Goal: Transaction & Acquisition: Obtain resource

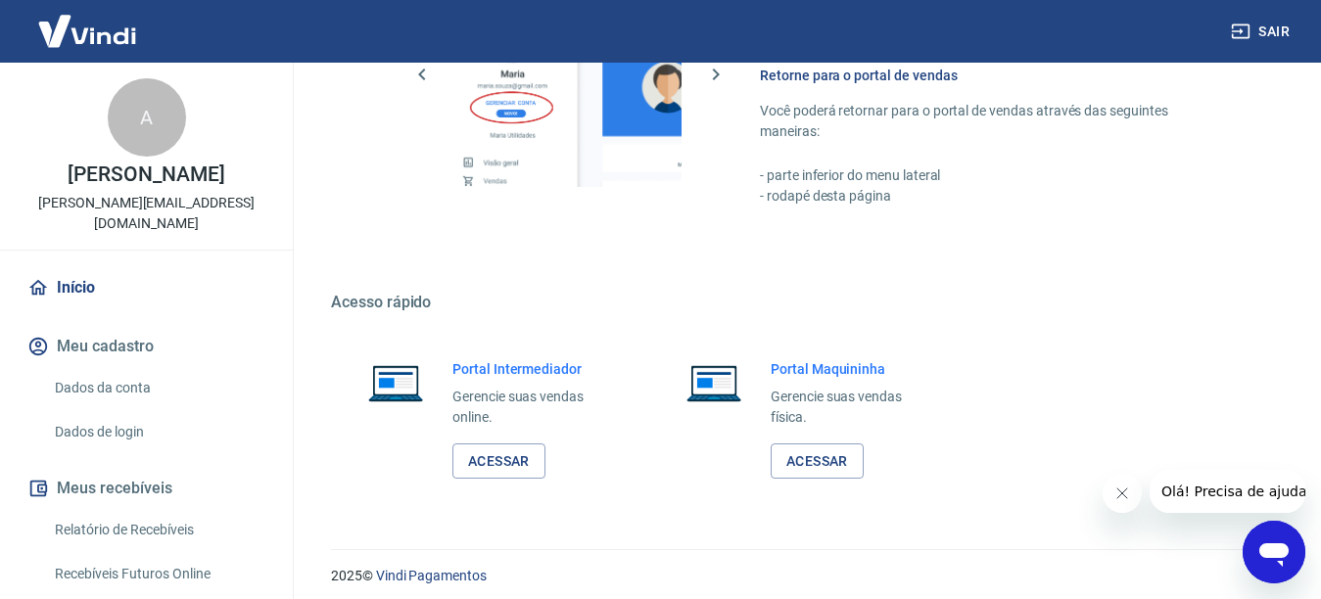
scroll to position [1211, 0]
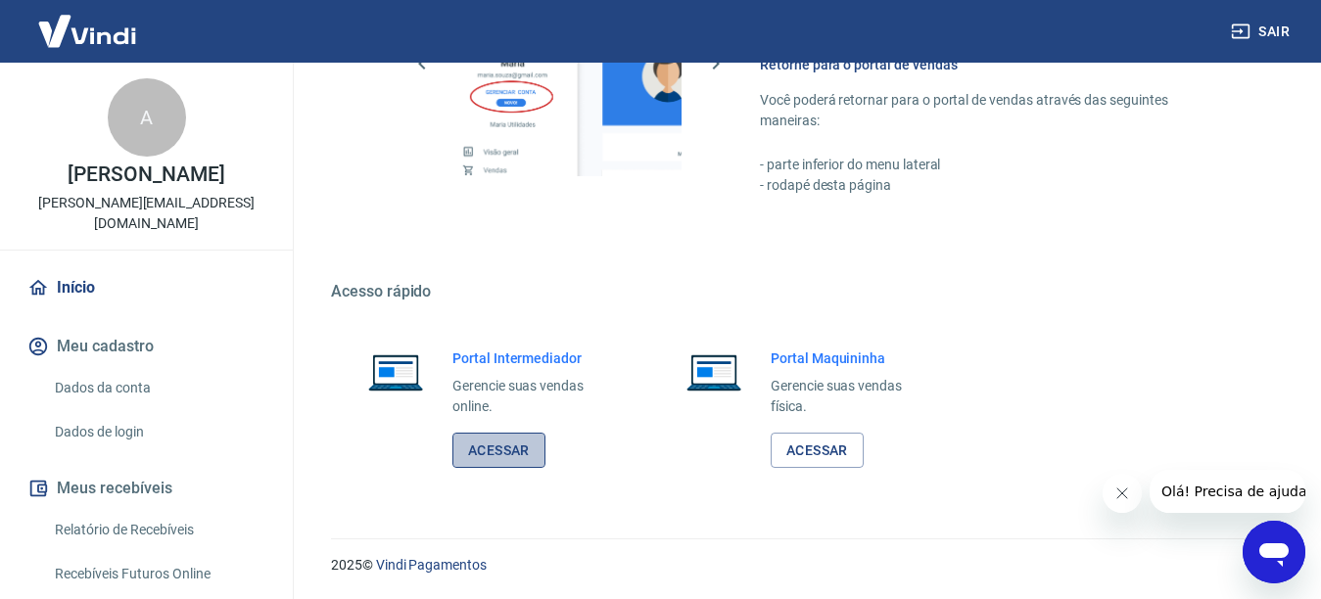
click at [468, 434] on link "Acessar" at bounding box center [499, 451] width 93 height 36
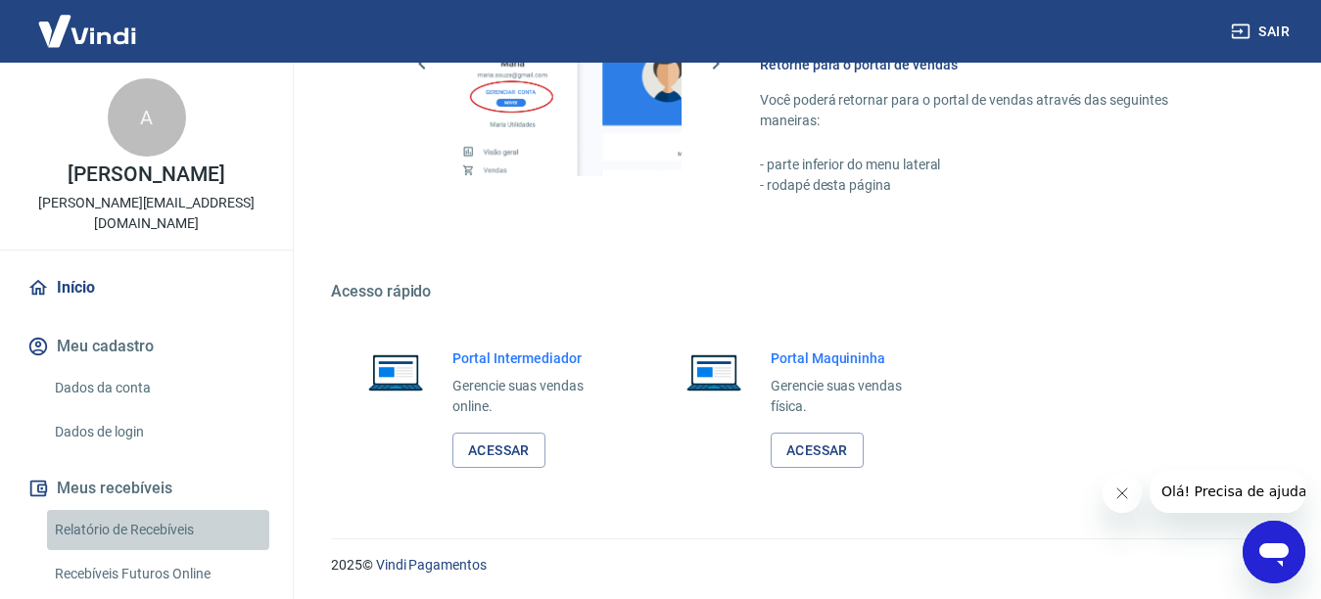
click at [161, 520] on link "Relatório de Recebíveis" at bounding box center [158, 530] width 222 height 40
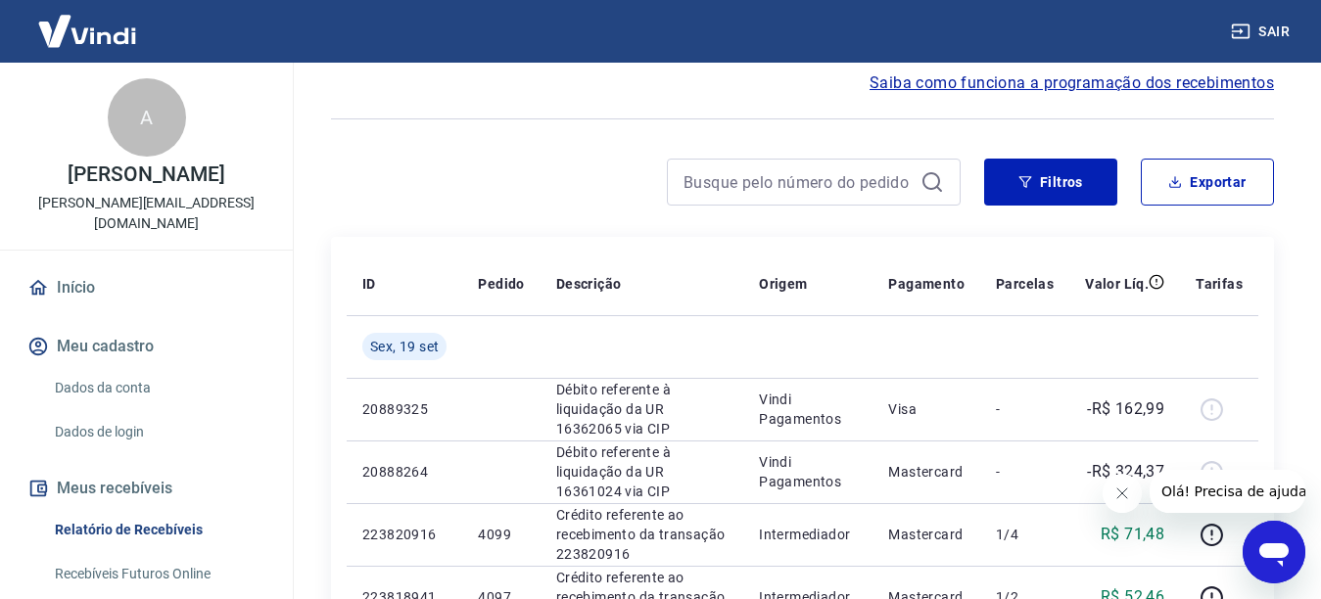
scroll to position [98, 0]
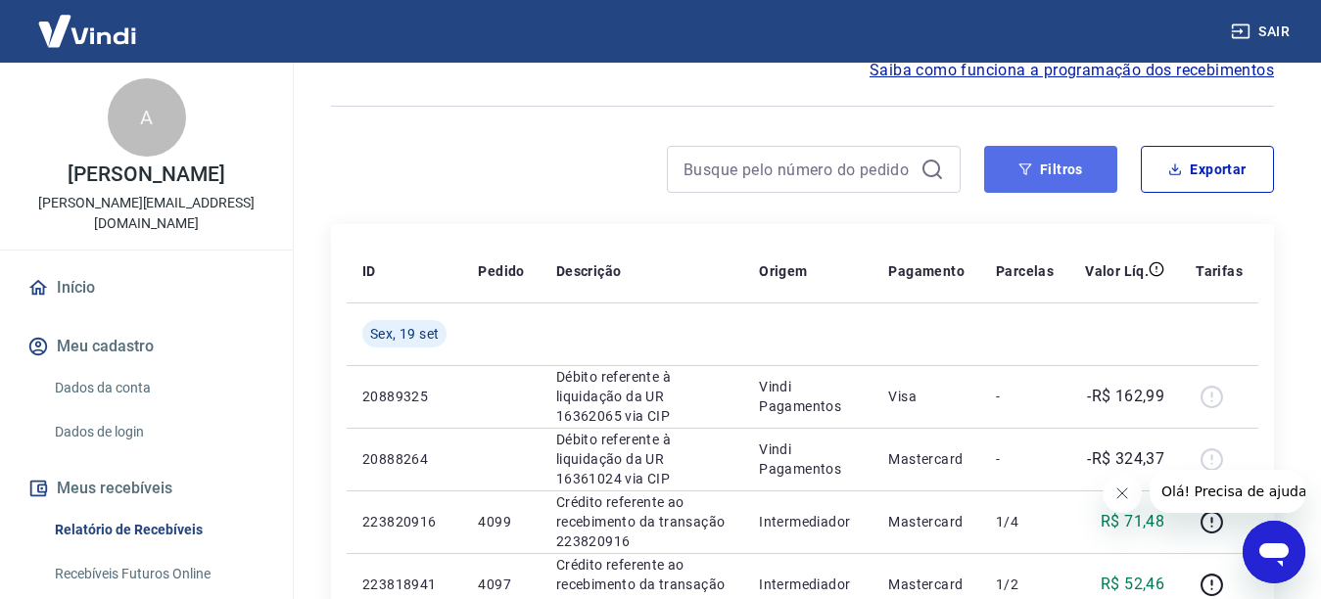
click at [1034, 163] on button "Filtros" at bounding box center [1050, 169] width 133 height 47
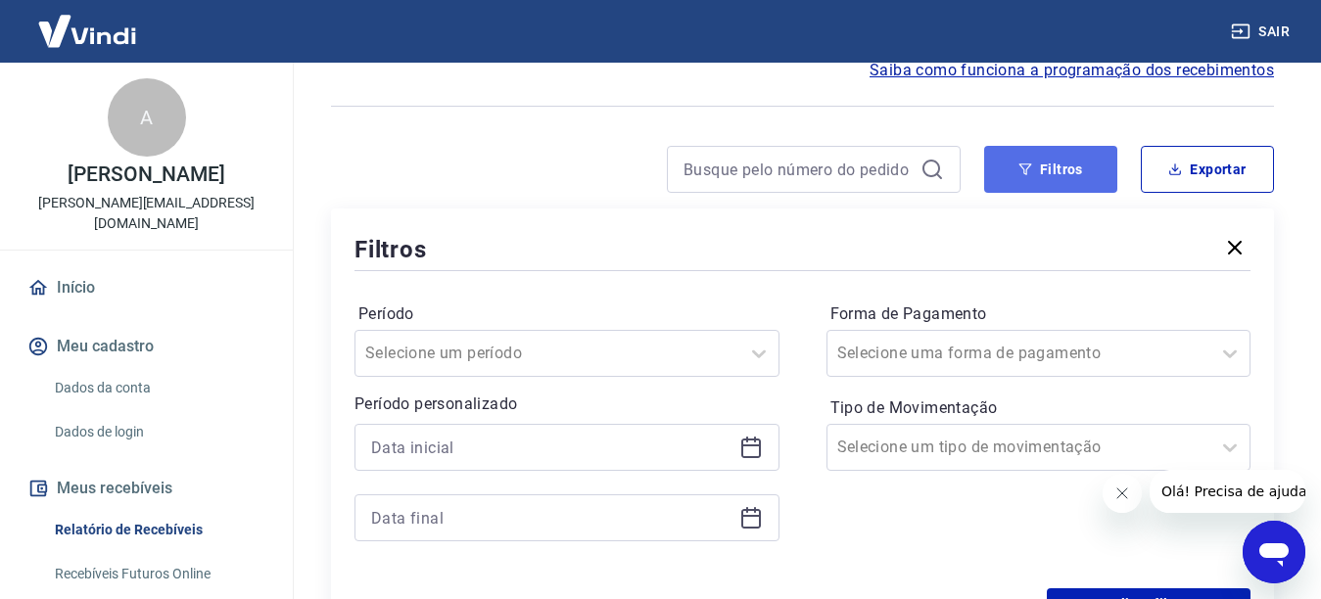
click at [1035, 175] on button "Filtros" at bounding box center [1050, 169] width 133 height 47
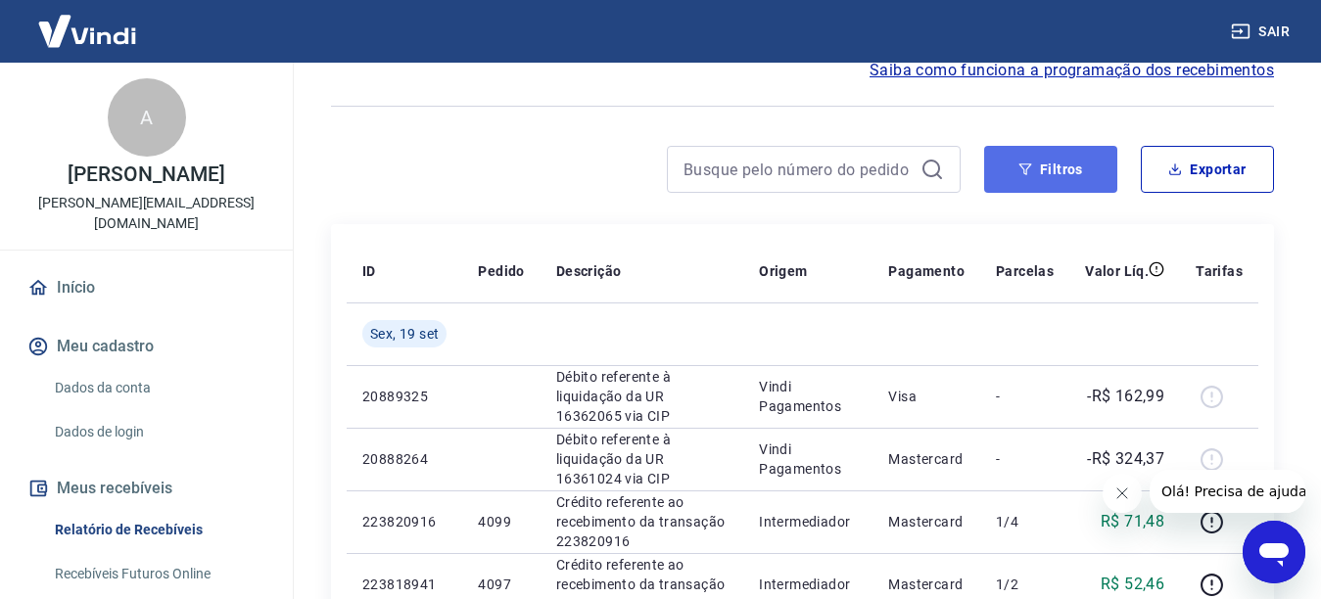
click at [1043, 163] on button "Filtros" at bounding box center [1050, 169] width 133 height 47
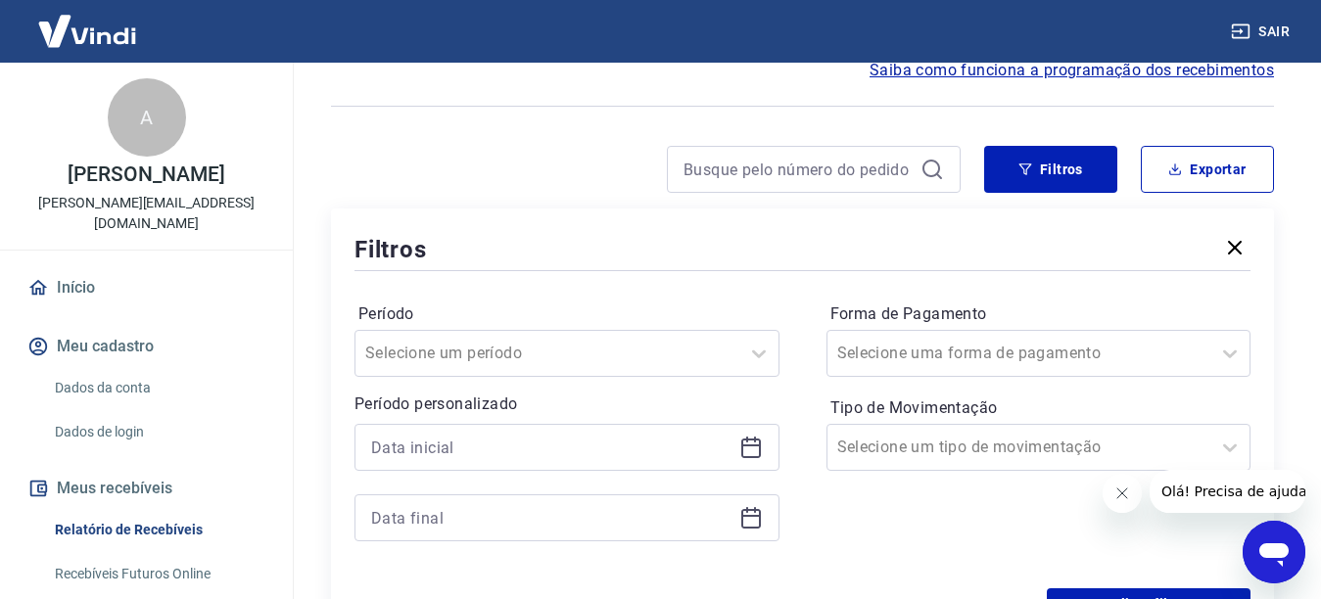
click at [764, 452] on div at bounding box center [567, 447] width 425 height 47
click at [748, 447] on icon at bounding box center [752, 446] width 20 height 2
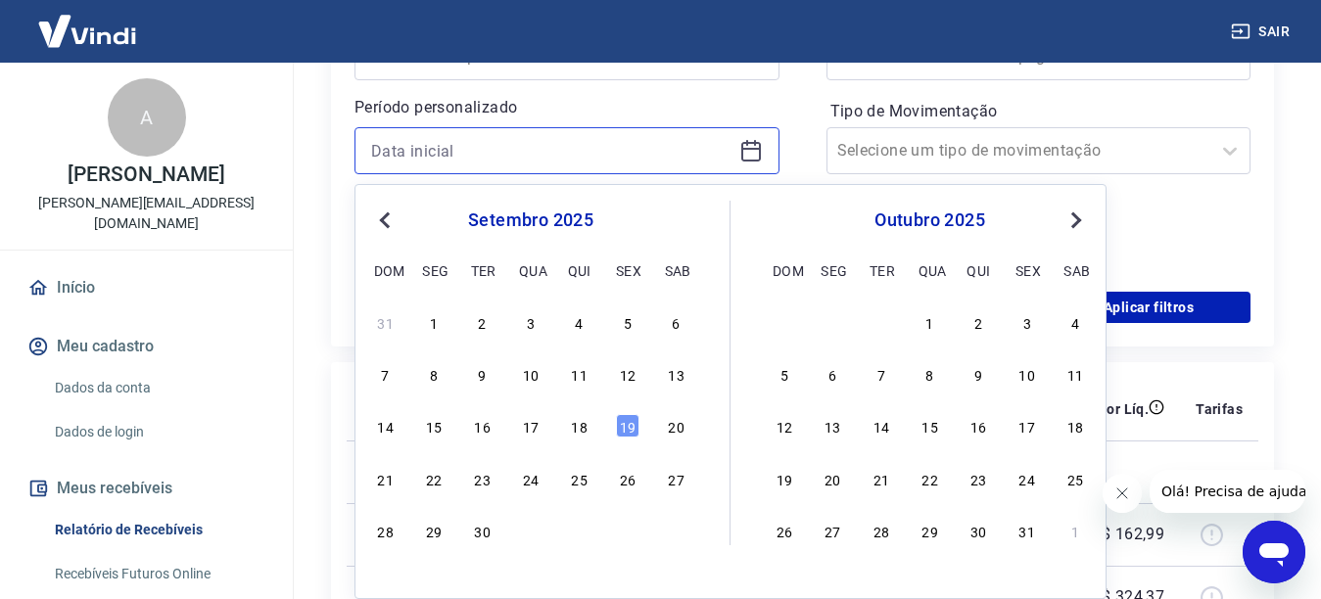
scroll to position [490, 0]
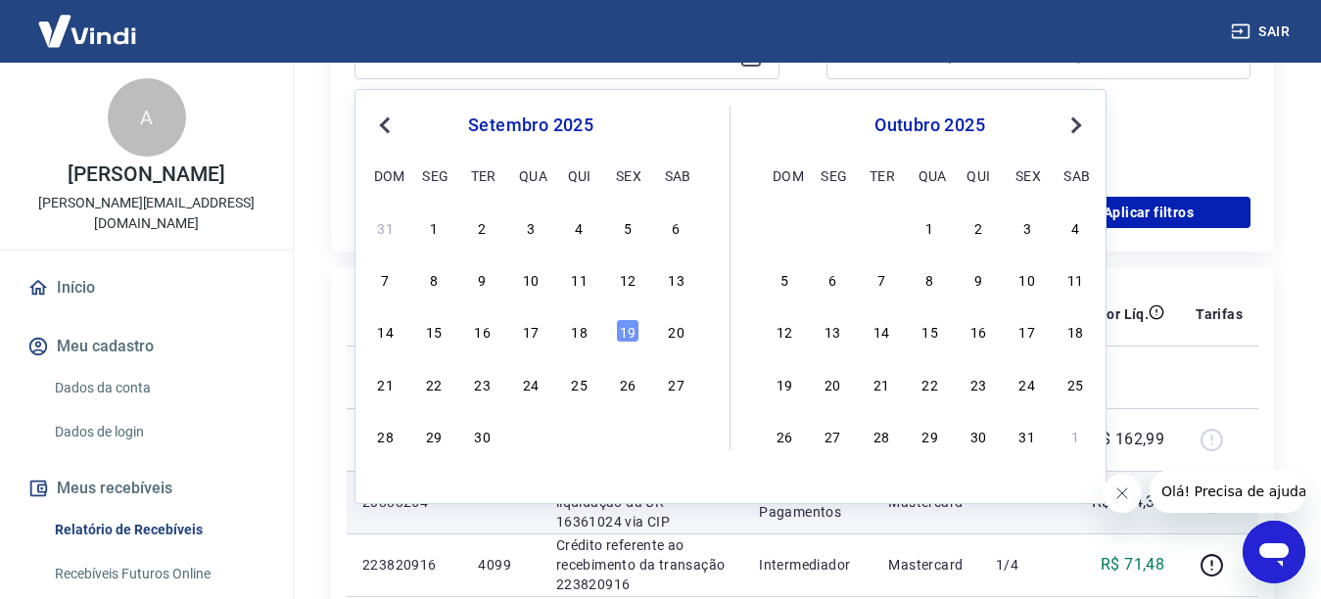
drag, startPoint x: 581, startPoint y: 331, endPoint x: 674, endPoint y: 479, distance: 174.7
click at [580, 329] on div "18" at bounding box center [580, 331] width 24 height 24
type input "18/09/2025"
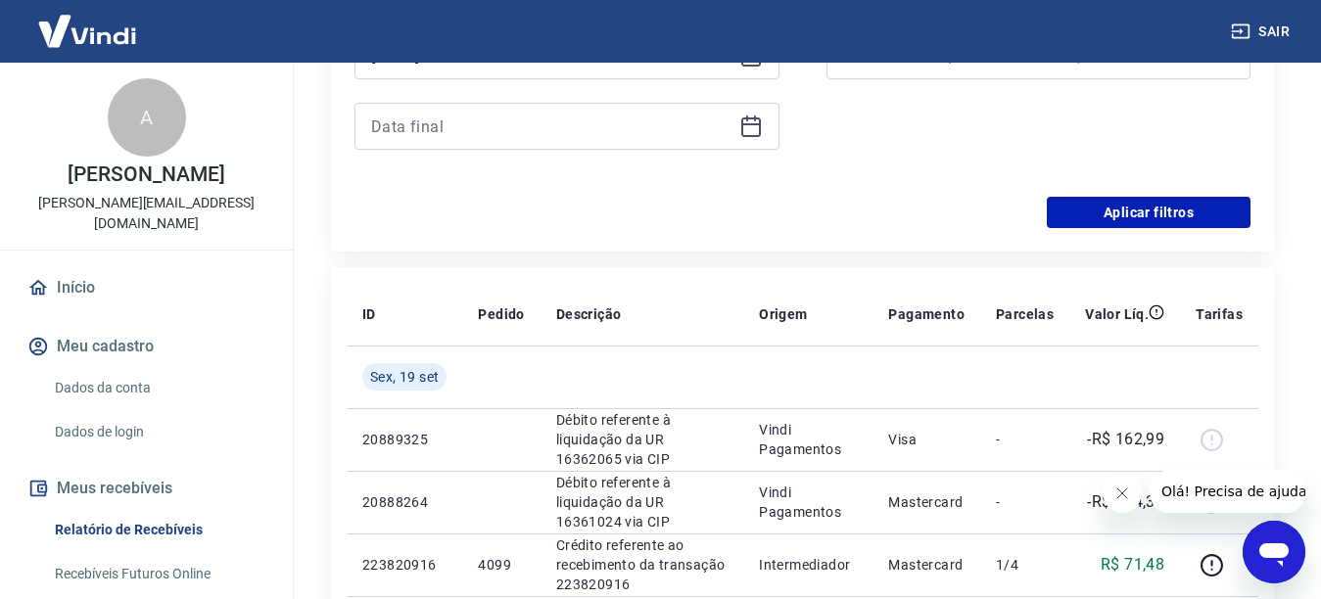
click at [736, 133] on div at bounding box center [567, 126] width 425 height 47
click at [745, 131] on icon at bounding box center [752, 127] width 24 height 24
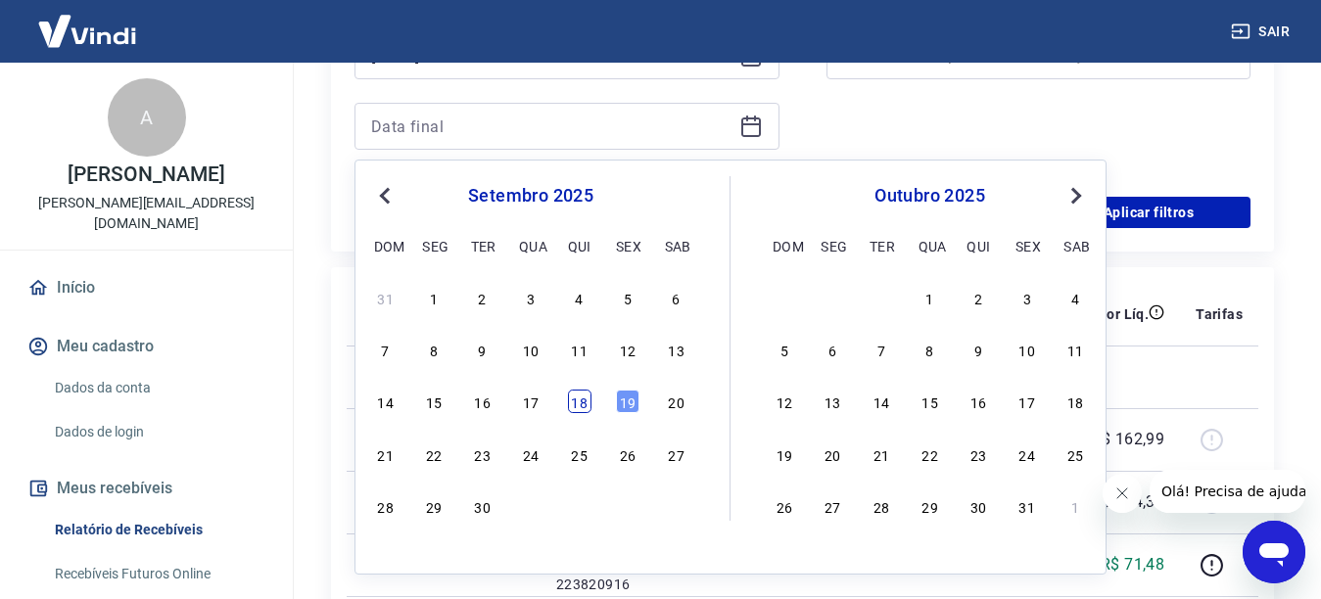
click at [573, 407] on div "18" at bounding box center [580, 402] width 24 height 24
type input "18/09/2025"
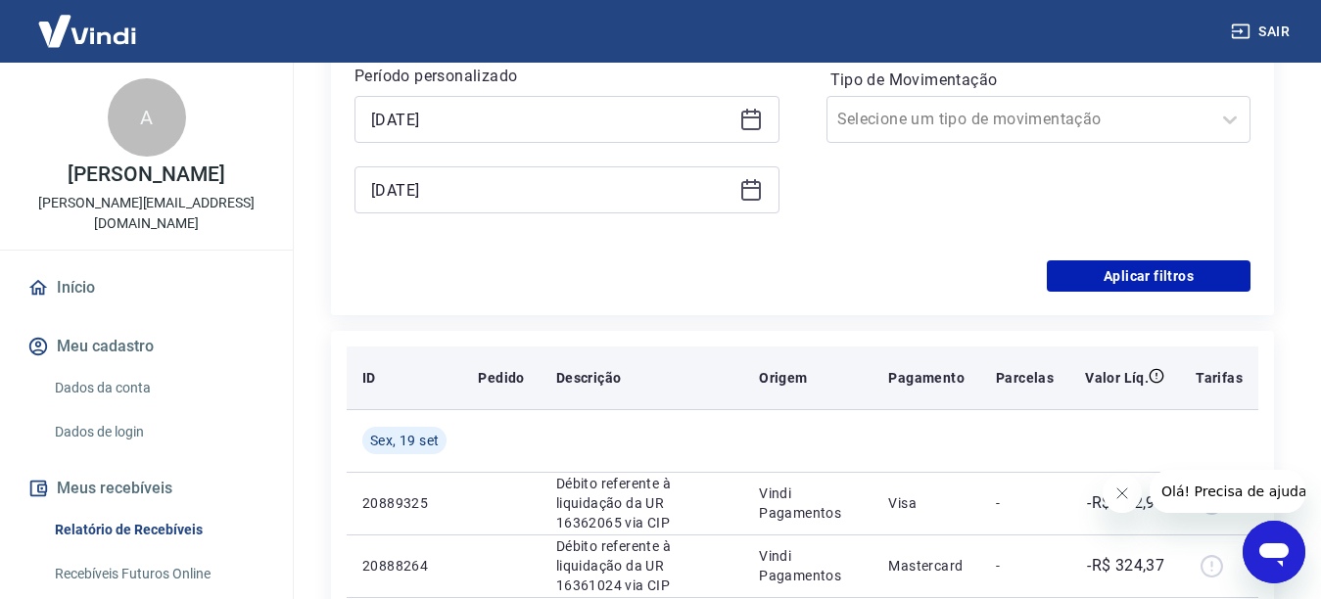
scroll to position [392, 0]
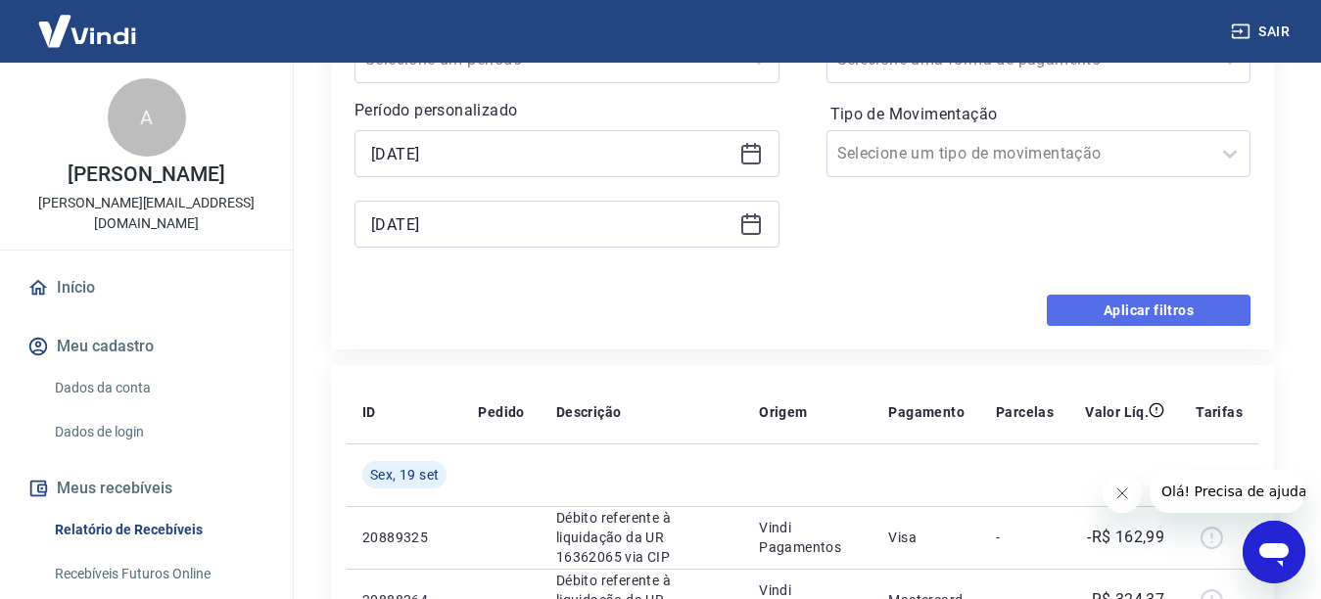
click at [1099, 325] on button "Aplicar filtros" at bounding box center [1149, 310] width 204 height 31
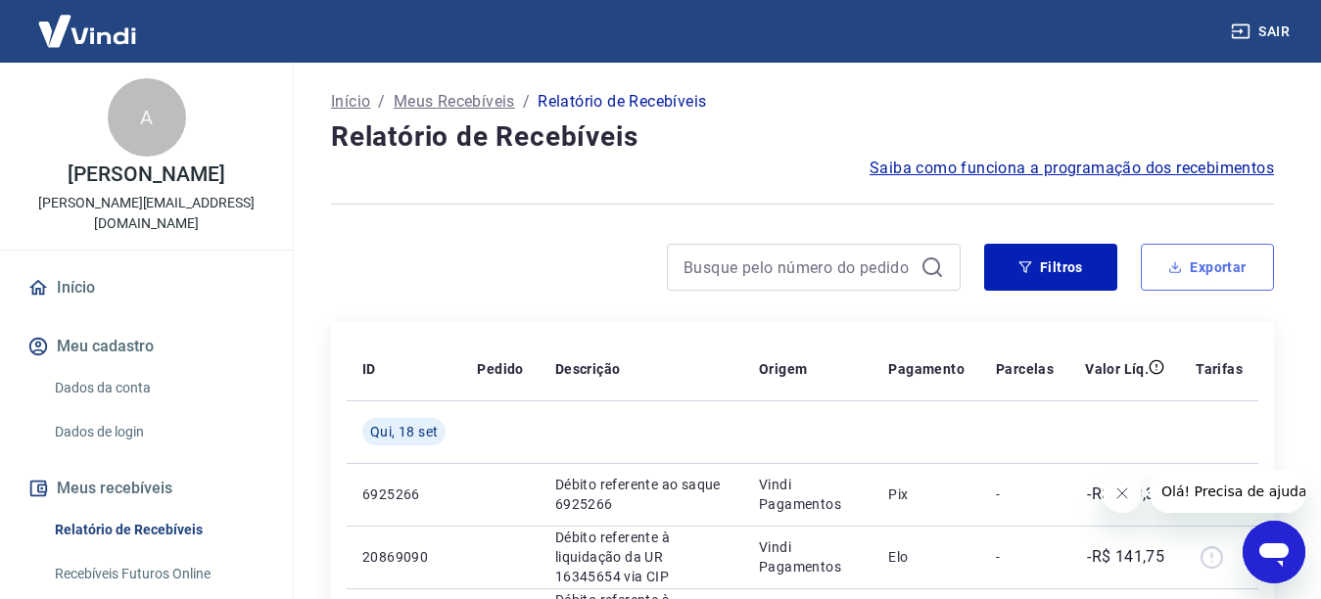
click at [1202, 258] on button "Exportar" at bounding box center [1207, 267] width 133 height 47
type input "18/09/2025"
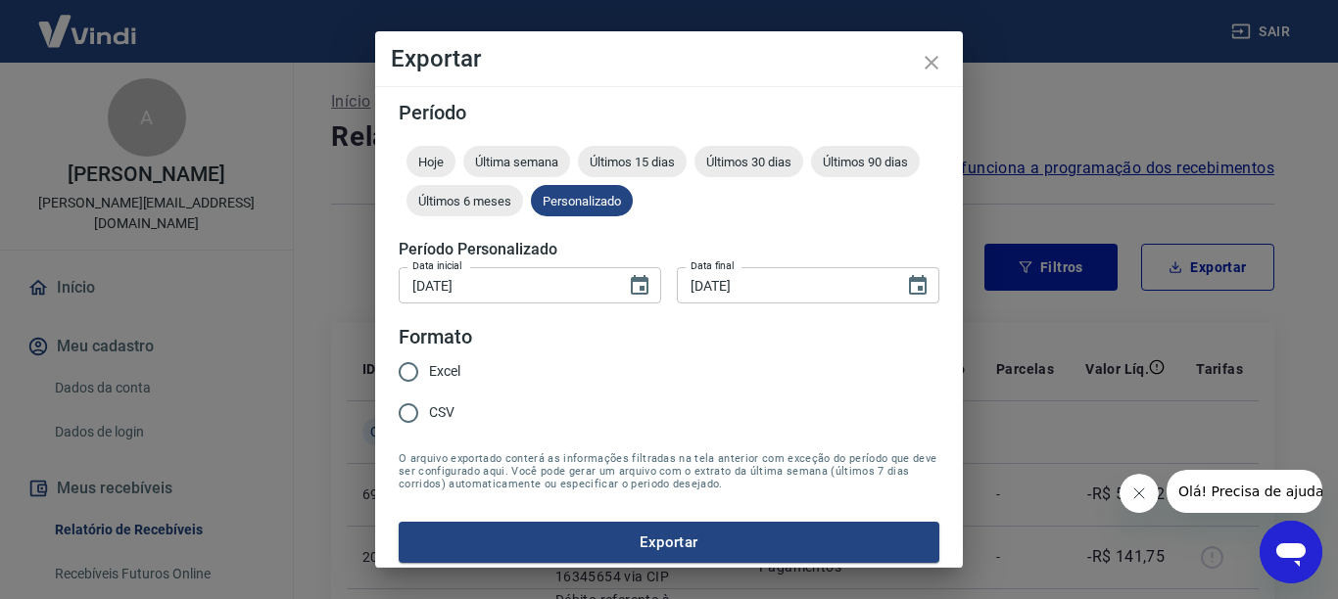
click at [401, 372] on input "Excel" at bounding box center [408, 372] width 41 height 41
radio input "true"
click at [661, 541] on button "Exportar" at bounding box center [669, 542] width 541 height 41
